Goal: Navigation & Orientation: Find specific page/section

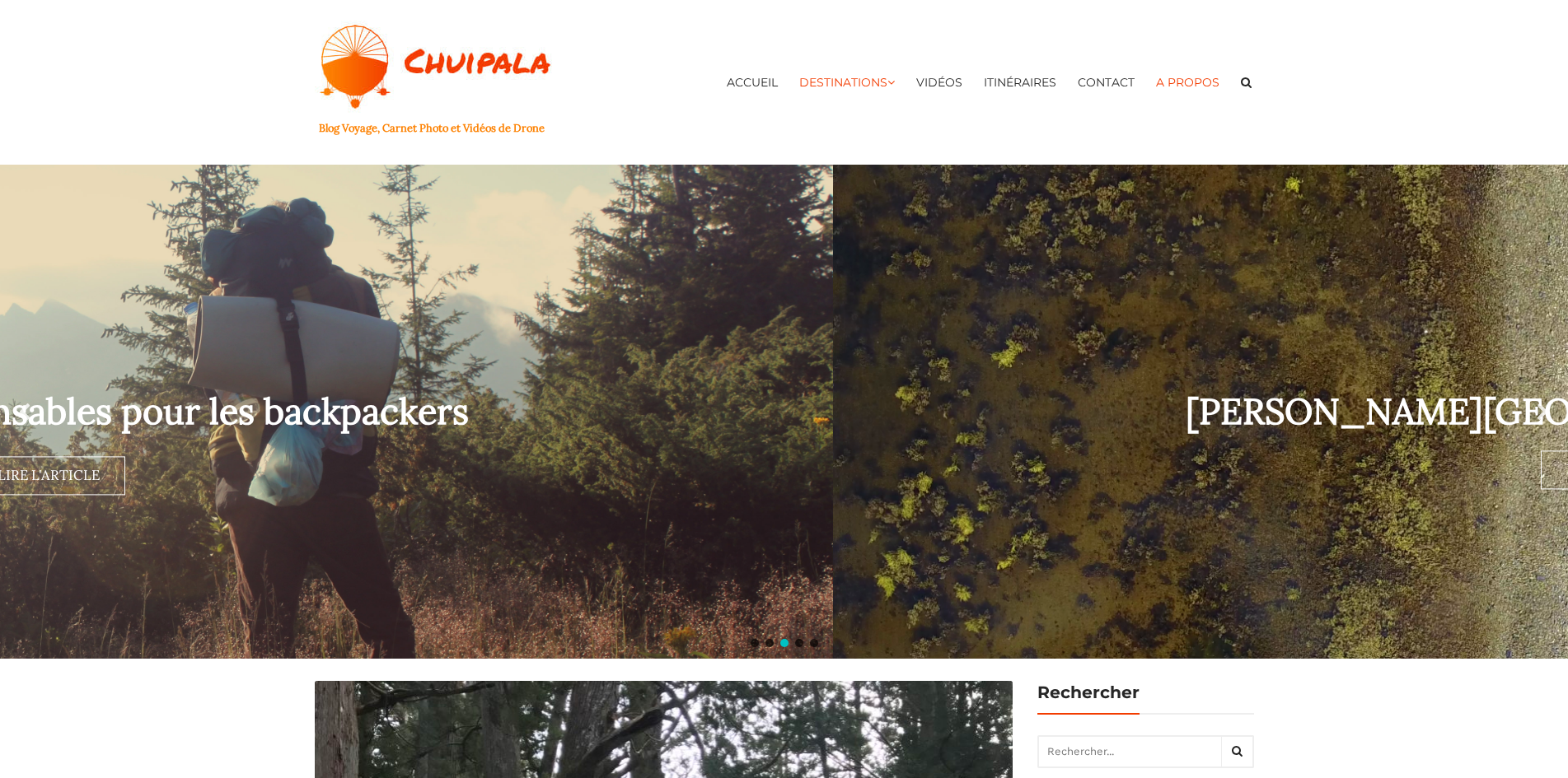
click at [1190, 85] on link "A propos" at bounding box center [1187, 82] width 80 height 41
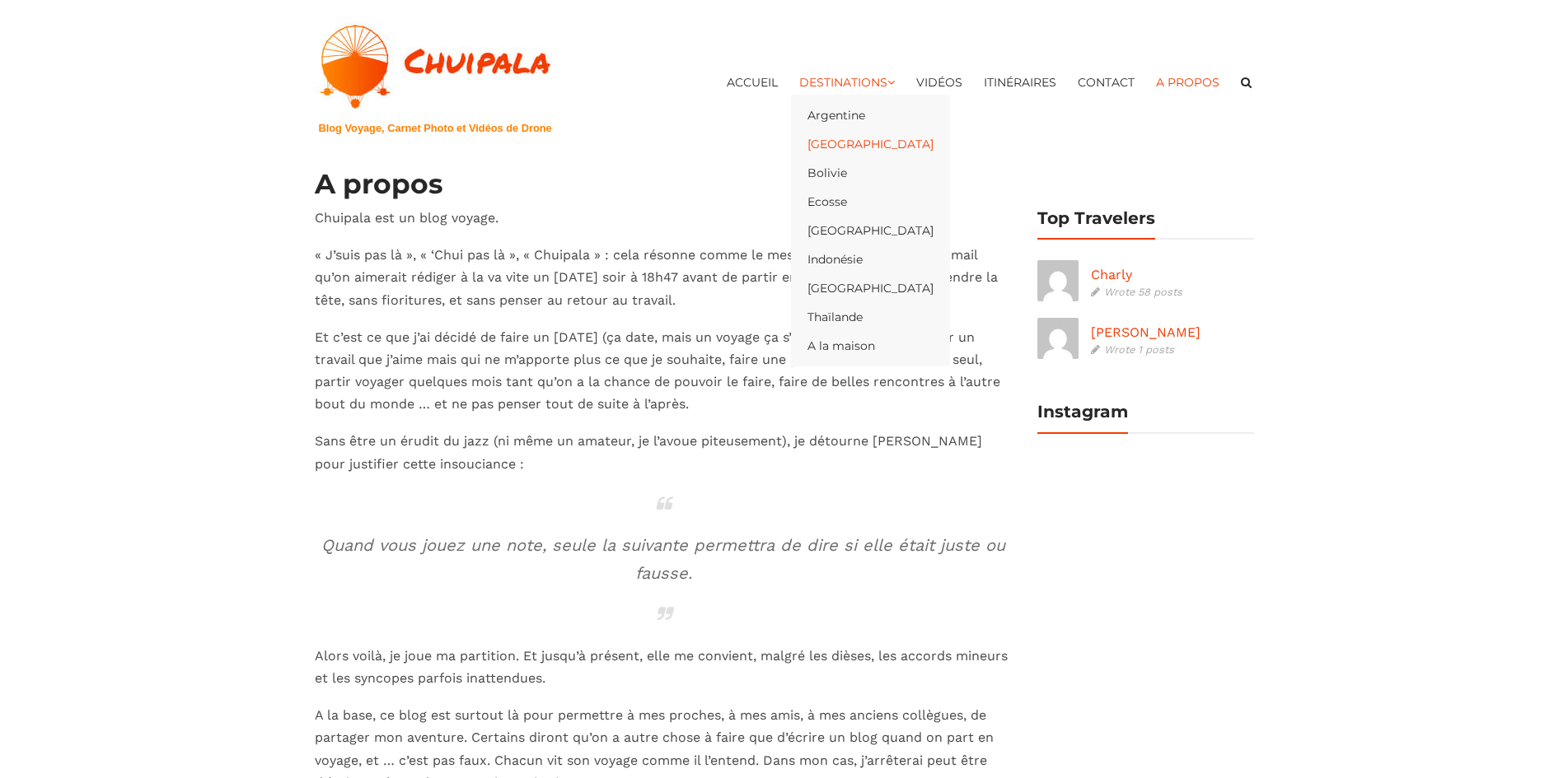
click at [835, 144] on link "[GEOGRAPHIC_DATA]" at bounding box center [870, 144] width 126 height 16
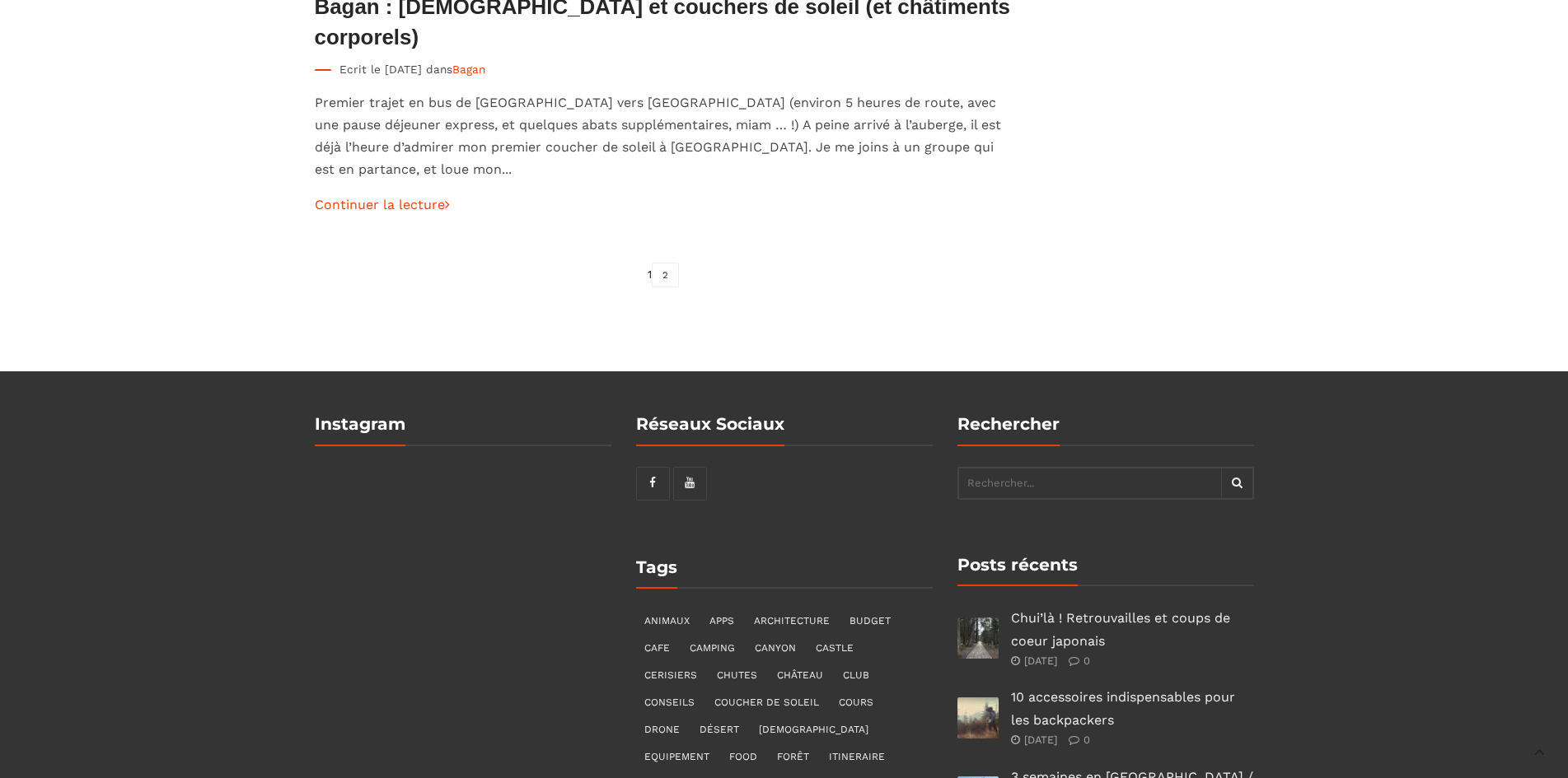
scroll to position [5815, 0]
